Goal: Navigation & Orientation: Find specific page/section

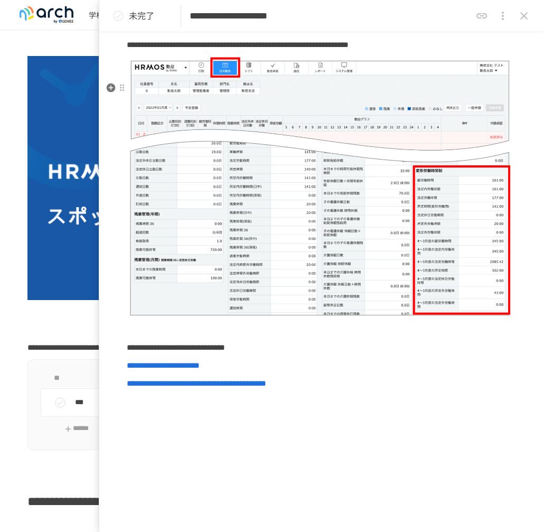
scroll to position [106, 0]
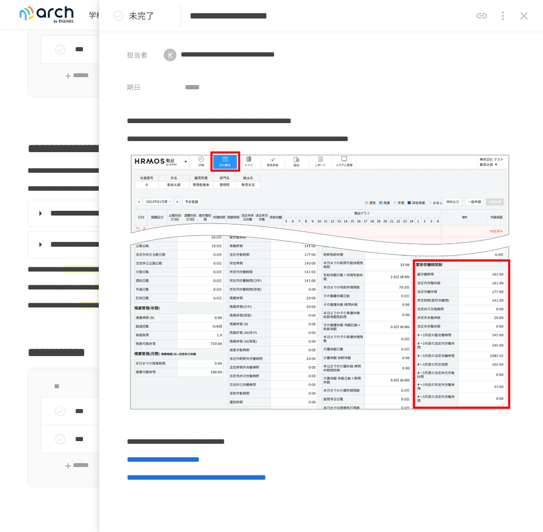
scroll to position [370, 0]
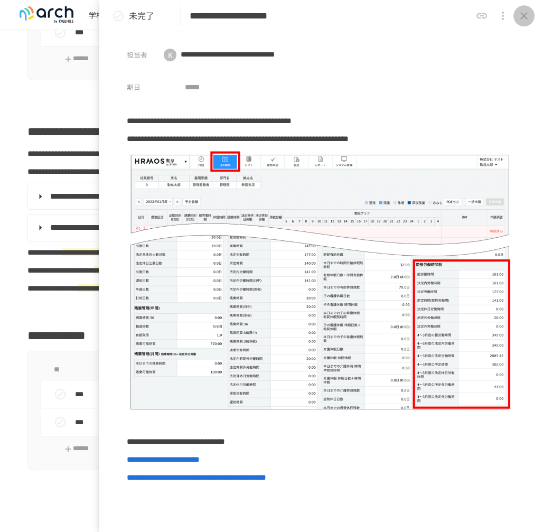
click at [530, 13] on button "close drawer" at bounding box center [523, 15] width 21 height 21
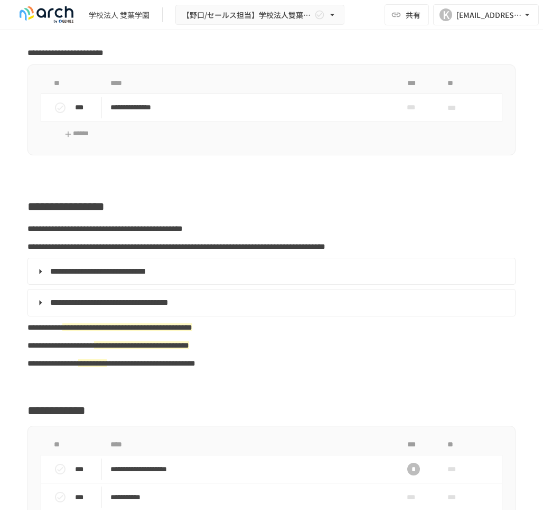
scroll to position [317, 0]
